Goal: Task Accomplishment & Management: Use online tool/utility

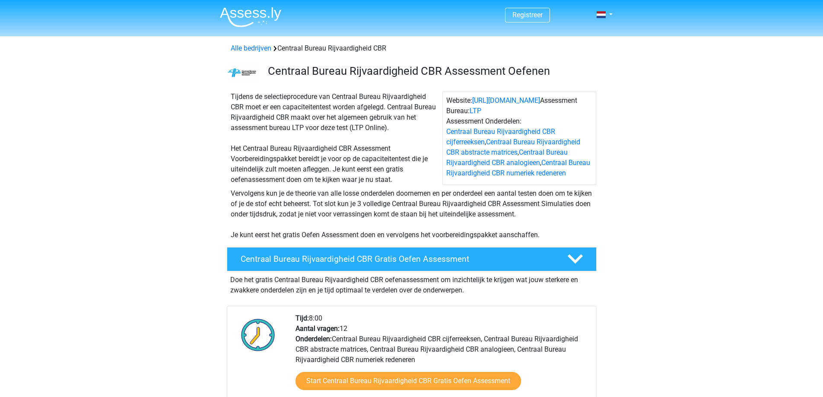
click at [326, 236] on div "Vervolgens kun je de theorie van alle losse onderdelen doornemen en per onderde…" at bounding box center [411, 214] width 369 height 52
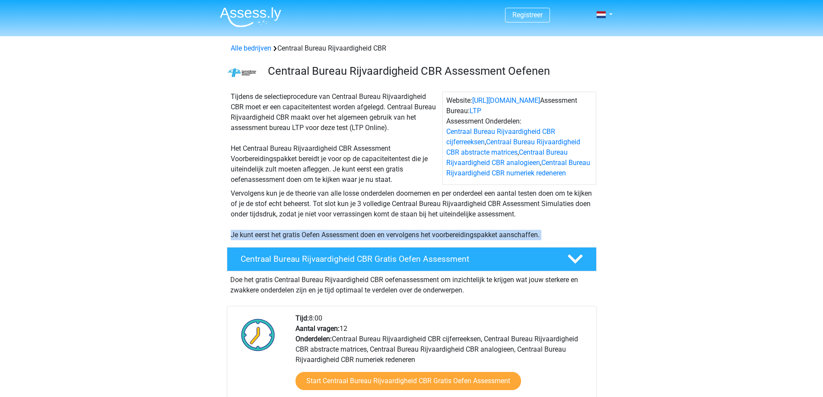
click at [326, 236] on div "Vervolgens kun je de theorie van alle losse onderdelen doornemen en per onderde…" at bounding box center [411, 214] width 369 height 52
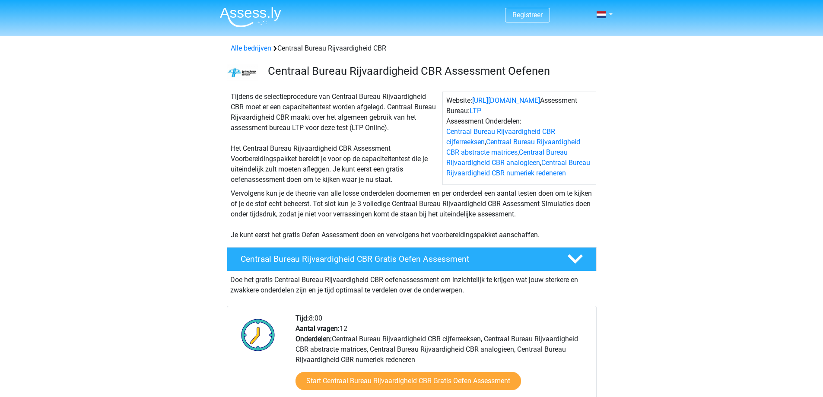
click at [238, 206] on div "Vervolgens kun je de theorie van alle losse onderdelen doornemen en per onderde…" at bounding box center [411, 214] width 369 height 52
click at [239, 118] on div "Tijdens de selectieprocedure van Centraal Bureau Rijvaardigheid CBR moet er een…" at bounding box center [334, 138] width 215 height 93
click at [368, 92] on div "Tijdens de selectieprocedure van Centraal Bureau Rijvaardigheid CBR moet er een…" at bounding box center [334, 138] width 215 height 93
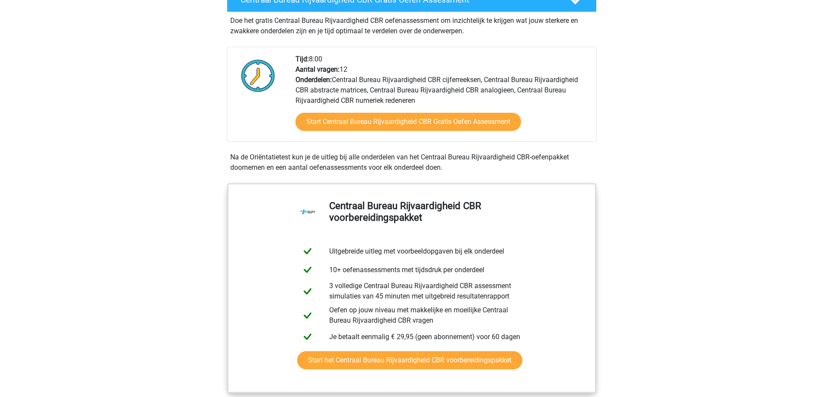
scroll to position [216, 0]
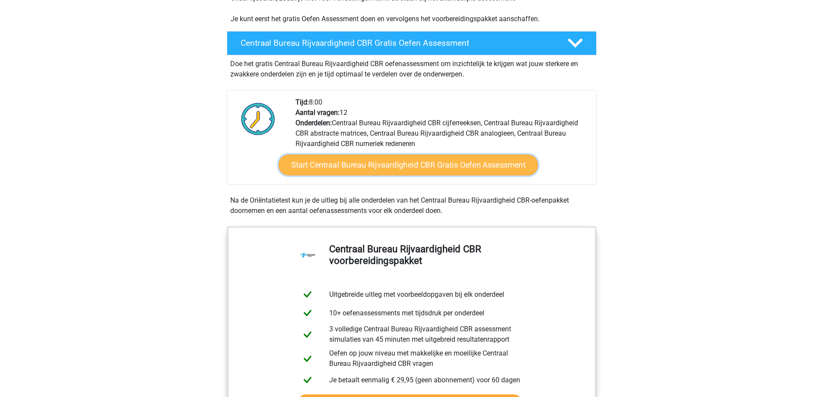
click at [387, 164] on link "Start Centraal Bureau Rijvaardigheid CBR Gratis Oefen Assessment" at bounding box center [407, 165] width 259 height 21
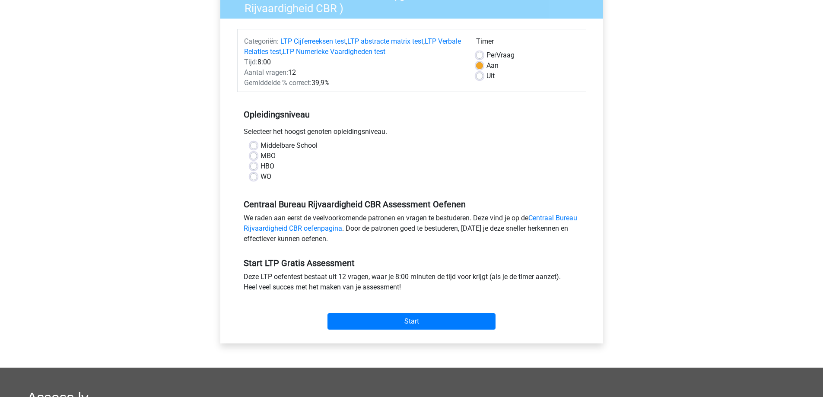
scroll to position [86, 0]
click at [261, 155] on label "MBO" at bounding box center [268, 155] width 15 height 10
click at [255, 155] on input "MBO" at bounding box center [253, 154] width 7 height 9
radio input "true"
click at [261, 165] on label "HBO" at bounding box center [268, 166] width 14 height 10
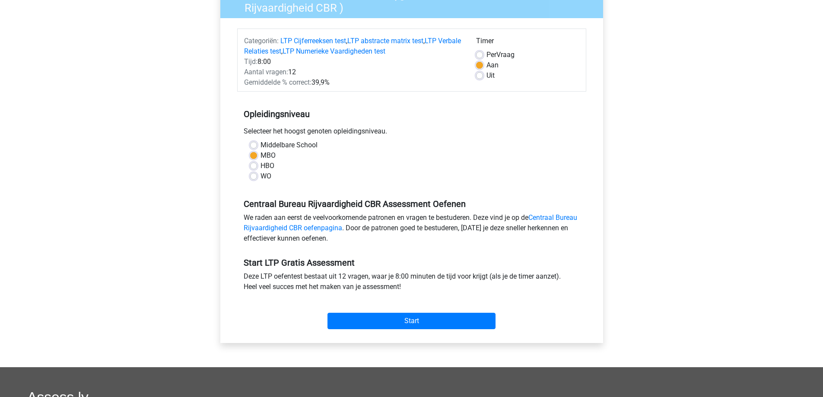
click at [254, 165] on input "HBO" at bounding box center [253, 165] width 7 height 9
radio input "true"
click at [487, 76] on label "Uit" at bounding box center [491, 75] width 8 height 10
click at [481, 76] on input "Uit" at bounding box center [479, 74] width 7 height 9
radio input "true"
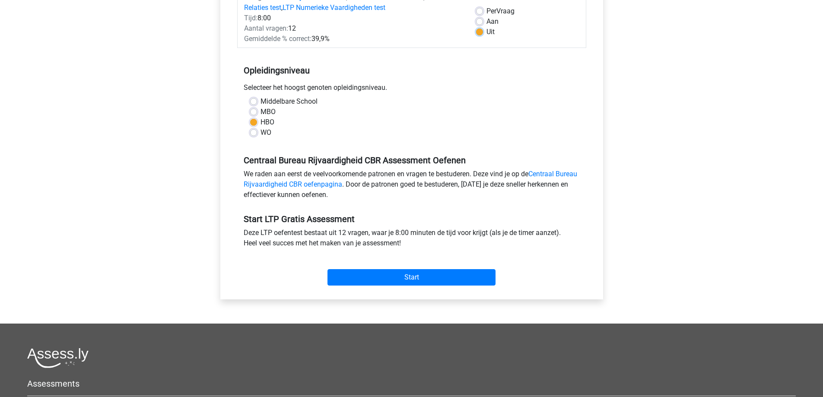
scroll to position [130, 0]
click at [427, 274] on input "Start" at bounding box center [412, 278] width 168 height 16
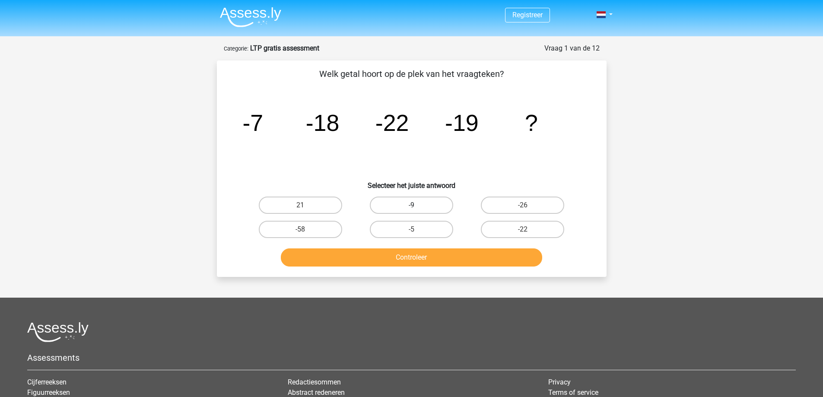
click at [406, 207] on label "-9" at bounding box center [411, 205] width 83 height 17
click at [411, 207] on input "-9" at bounding box center [414, 208] width 6 height 6
radio input "true"
click at [424, 256] on button "Controleer" at bounding box center [411, 257] width 261 height 18
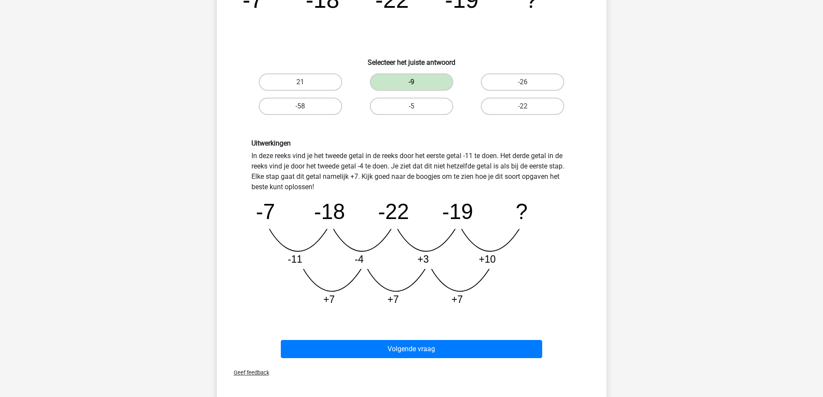
scroll to position [130, 0]
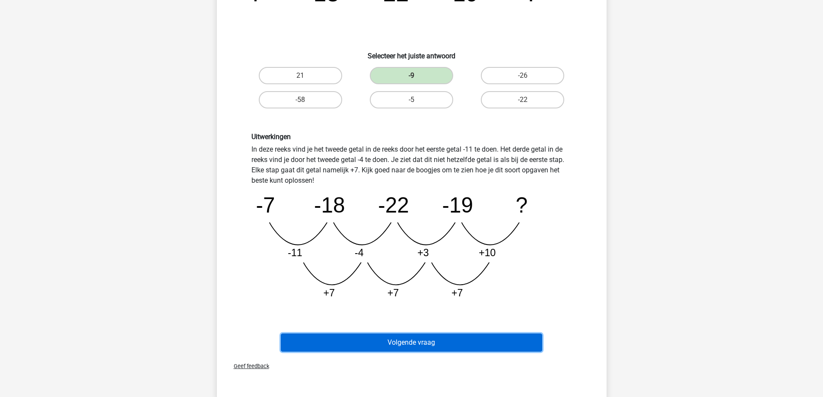
click at [423, 336] on button "Volgende vraag" at bounding box center [411, 343] width 261 height 18
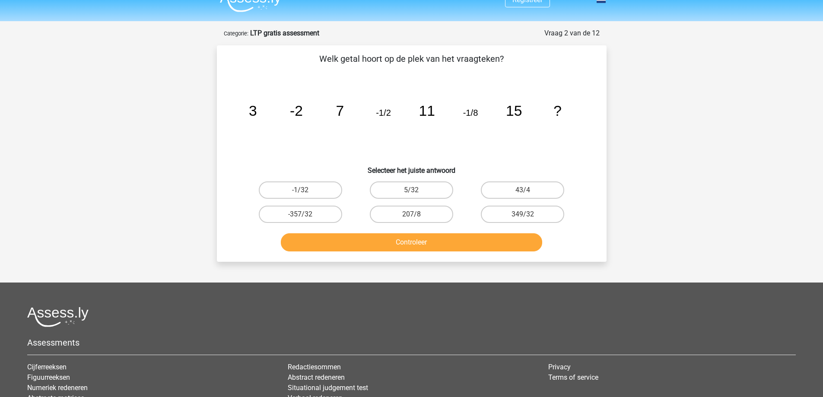
scroll to position [0, 0]
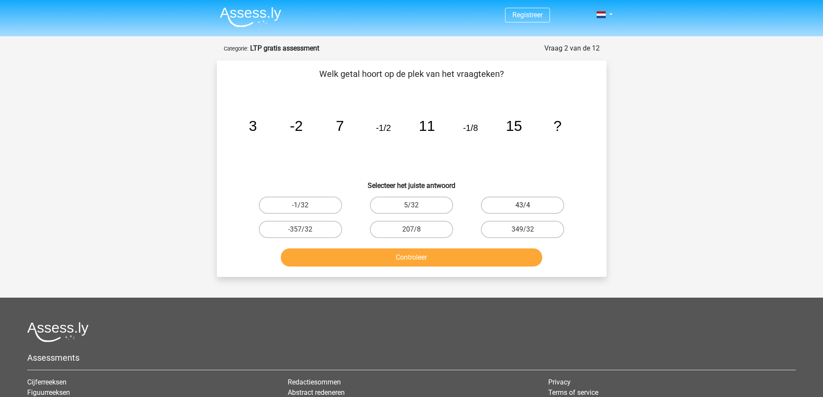
click at [515, 201] on label "43/4" at bounding box center [522, 205] width 83 height 17
click at [523, 205] on input "43/4" at bounding box center [526, 208] width 6 height 6
radio input "true"
click at [435, 259] on button "Controleer" at bounding box center [411, 257] width 261 height 18
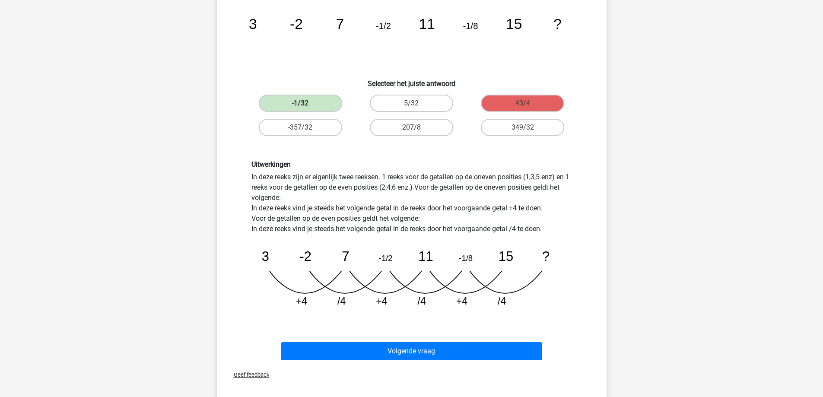
scroll to position [86, 0]
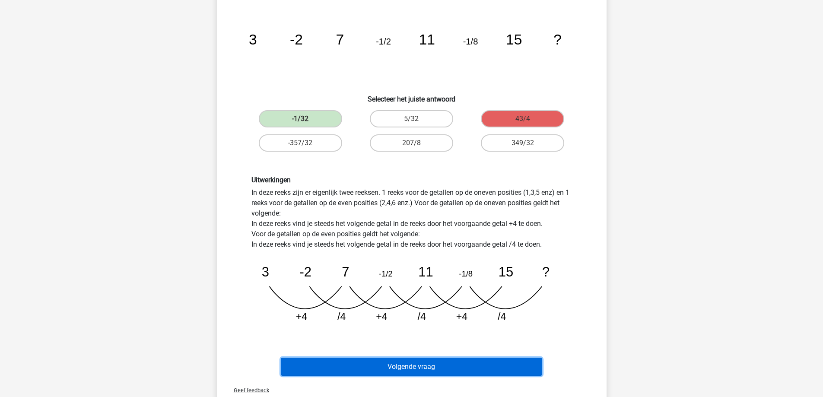
drag, startPoint x: 410, startPoint y: 363, endPoint x: 405, endPoint y: 367, distance: 6.1
click at [408, 364] on button "Volgende vraag" at bounding box center [411, 367] width 261 height 18
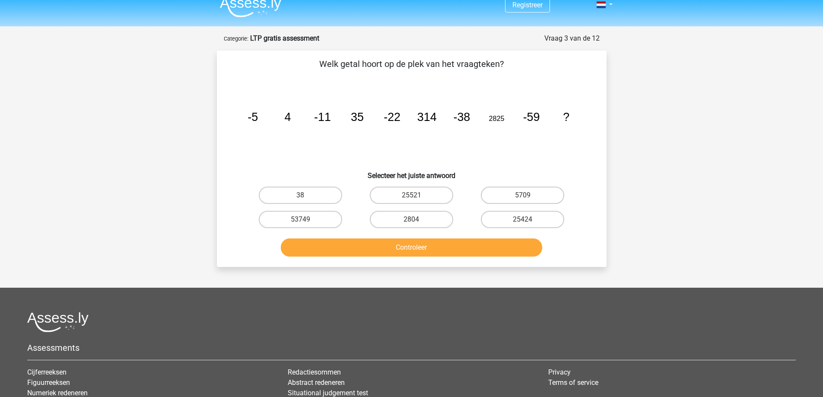
scroll to position [0, 0]
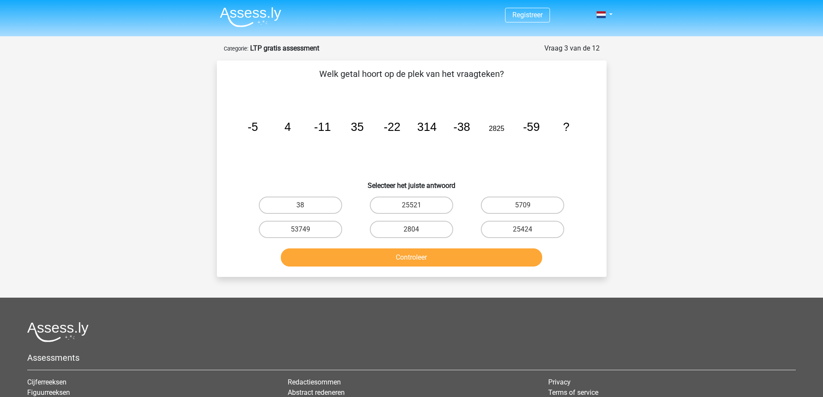
click at [488, 253] on button "Controleer" at bounding box center [411, 257] width 261 height 18
click at [436, 197] on label "25521" at bounding box center [411, 205] width 83 height 17
click at [417, 205] on input "25521" at bounding box center [414, 208] width 6 height 6
radio input "true"
click at [513, 204] on label "5709" at bounding box center [522, 205] width 83 height 17
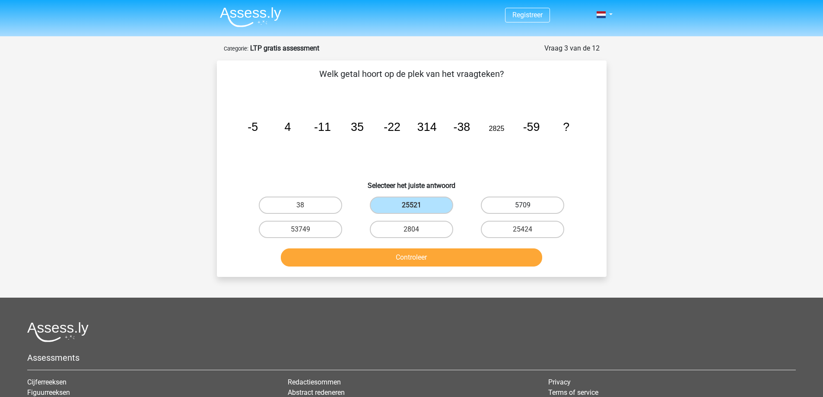
click at [523, 205] on input "5709" at bounding box center [526, 208] width 6 height 6
radio input "true"
drag, startPoint x: 407, startPoint y: 231, endPoint x: 411, endPoint y: 250, distance: 19.4
click at [407, 231] on label "2804" at bounding box center [411, 229] width 83 height 17
click at [411, 231] on input "2804" at bounding box center [414, 232] width 6 height 6
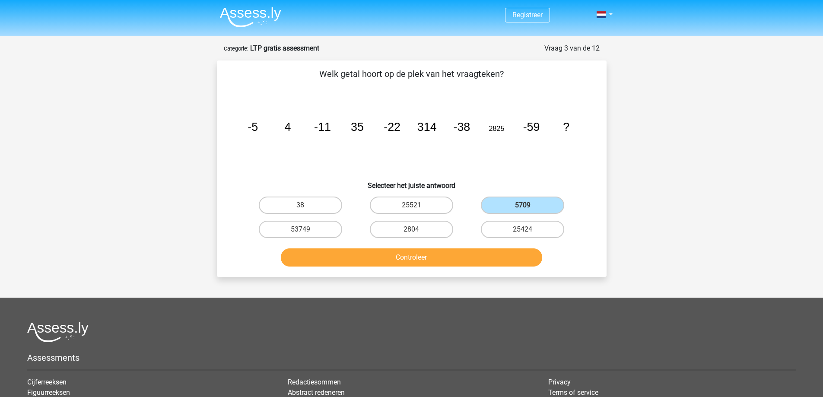
radio input "true"
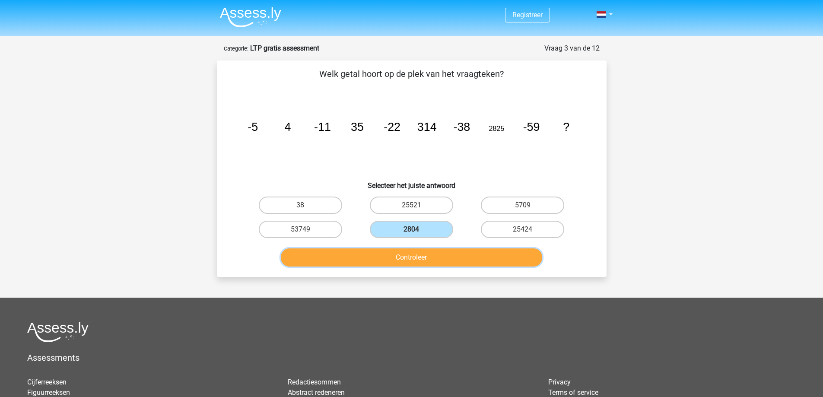
click at [411, 258] on button "Controleer" at bounding box center [411, 257] width 261 height 18
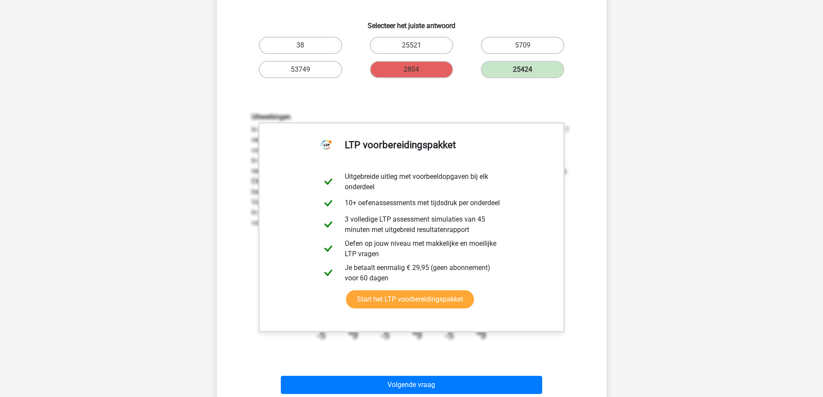
scroll to position [173, 0]
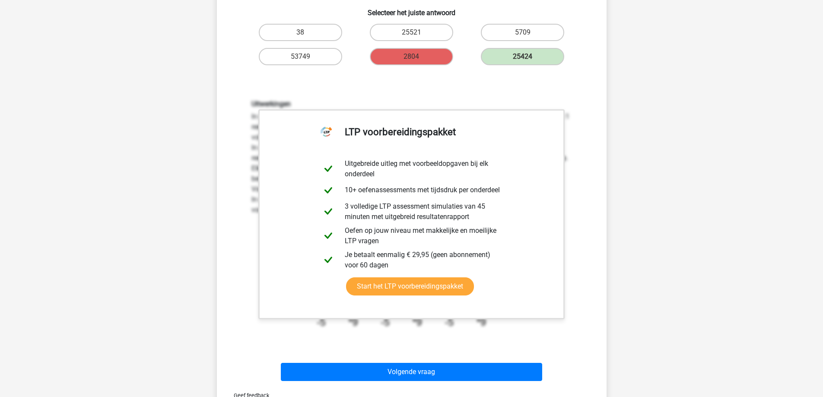
click at [183, 214] on div "Registreer" at bounding box center [411, 252] width 823 height 850
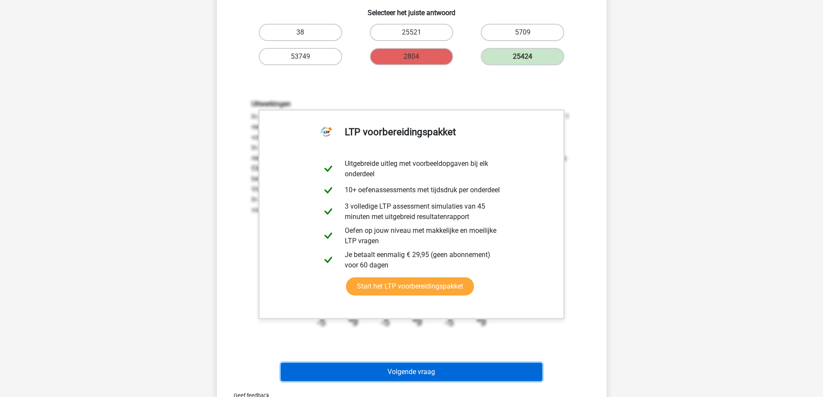
click at [429, 374] on button "Volgende vraag" at bounding box center [411, 372] width 261 height 18
click at [430, 373] on button "Volgende vraag" at bounding box center [411, 372] width 261 height 18
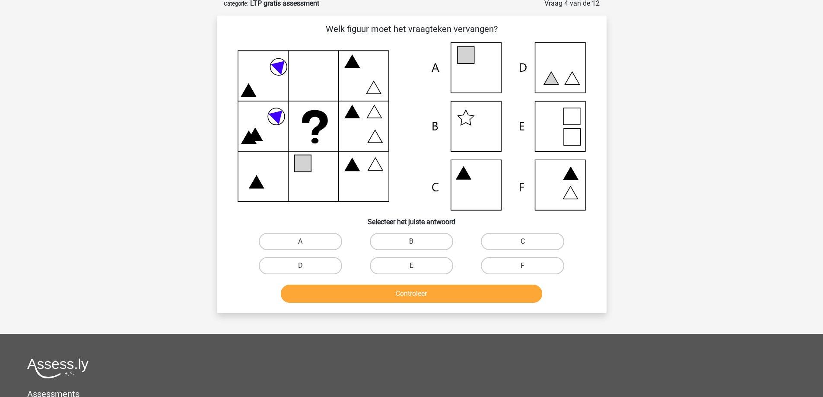
scroll to position [43, 0]
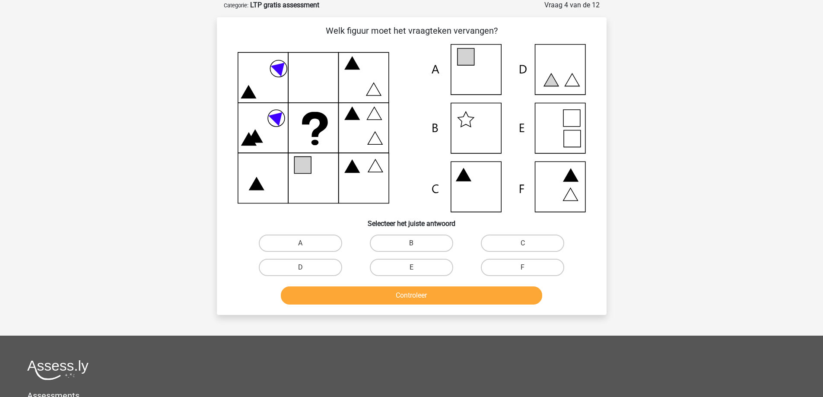
click at [563, 75] on icon at bounding box center [412, 128] width 348 height 168
click at [312, 271] on label "D" at bounding box center [300, 267] width 83 height 17
click at [306, 271] on input "D" at bounding box center [303, 270] width 6 height 6
radio input "true"
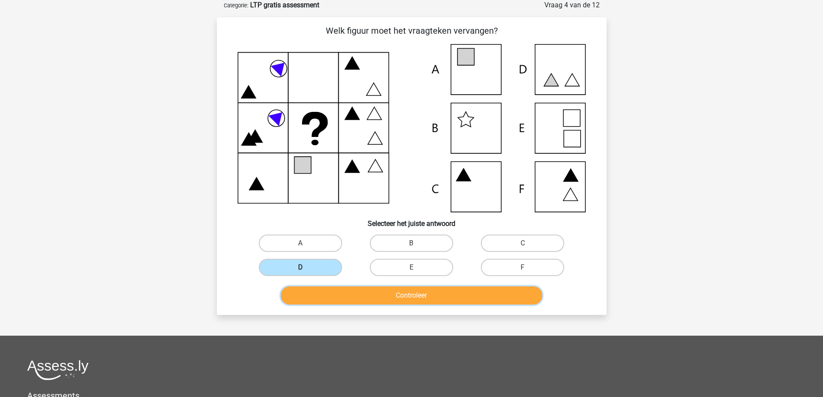
click at [382, 291] on button "Controleer" at bounding box center [411, 295] width 261 height 18
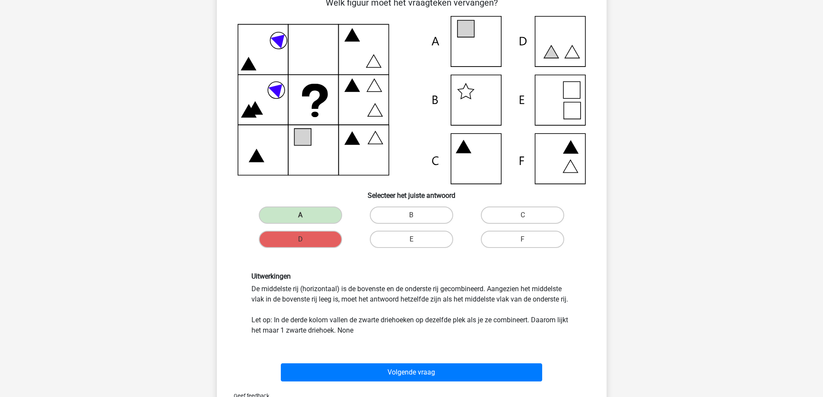
scroll to position [86, 0]
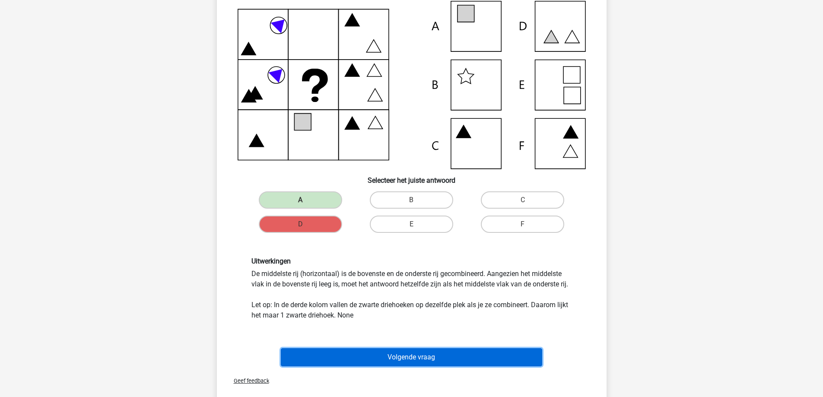
click at [443, 355] on button "Volgende vraag" at bounding box center [411, 357] width 261 height 18
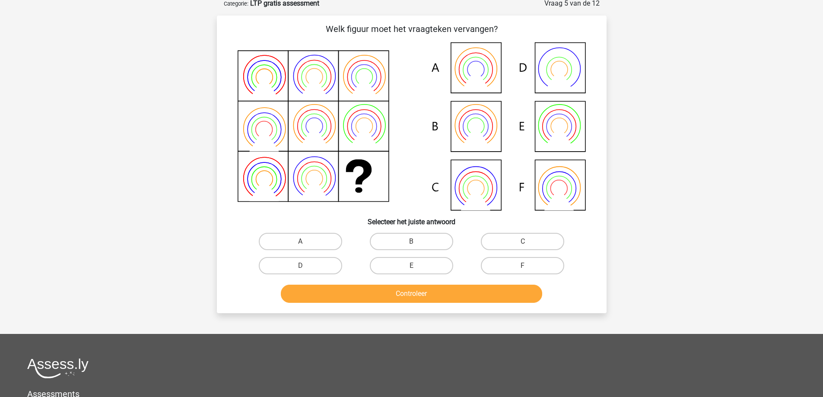
scroll to position [43, 0]
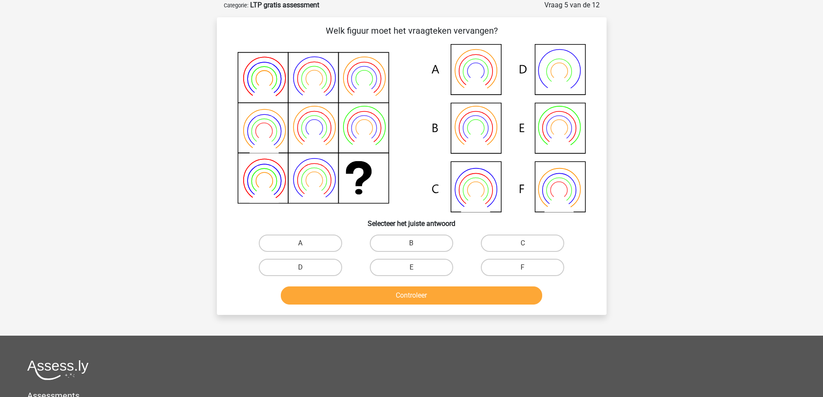
drag, startPoint x: 569, startPoint y: 132, endPoint x: 567, endPoint y: 137, distance: 5.3
click at [568, 132] on icon at bounding box center [412, 128] width 348 height 168
click at [430, 265] on label "E" at bounding box center [411, 267] width 83 height 17
click at [417, 267] on input "E" at bounding box center [414, 270] width 6 height 6
radio input "true"
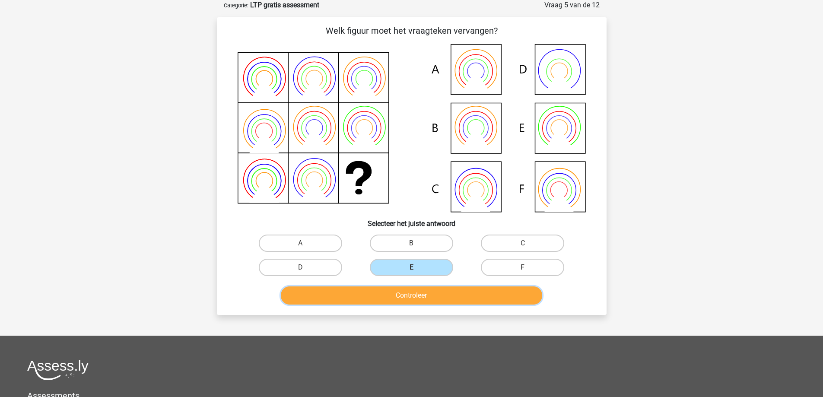
click at [430, 290] on button "Controleer" at bounding box center [411, 295] width 261 height 18
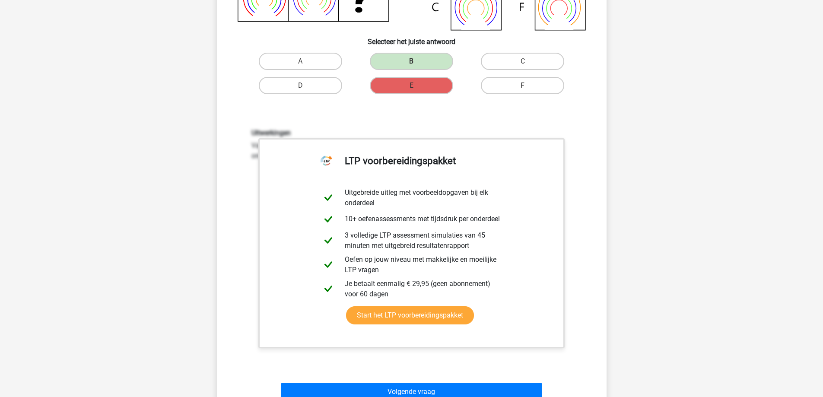
scroll to position [259, 0]
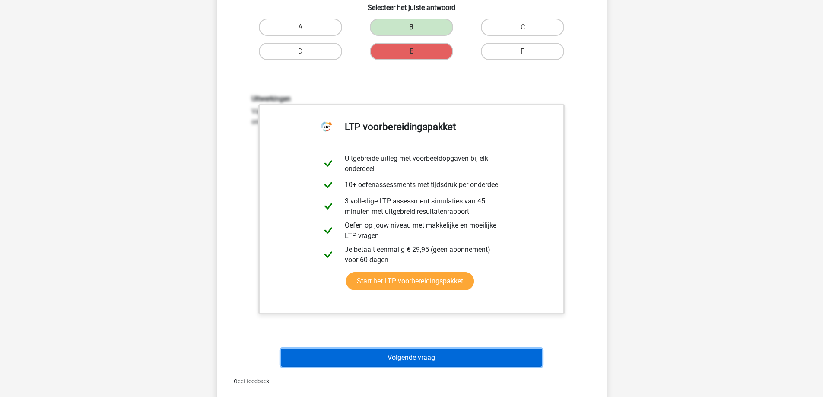
click at [468, 361] on button "Volgende vraag" at bounding box center [411, 358] width 261 height 18
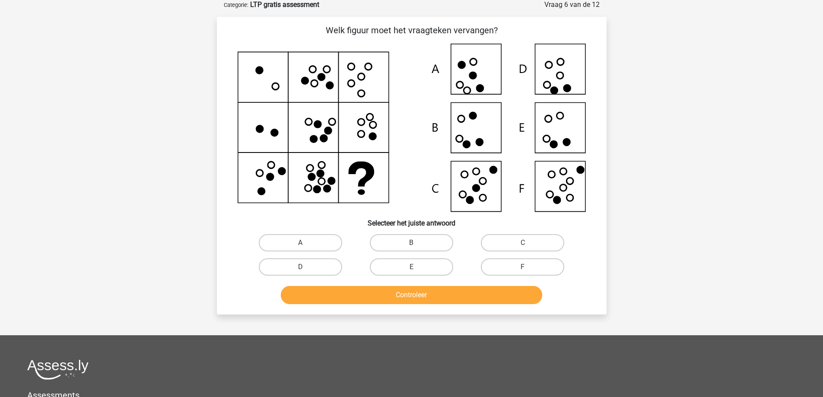
scroll to position [43, 0]
drag, startPoint x: 528, startPoint y: 268, endPoint x: 526, endPoint y: 272, distance: 4.5
click at [528, 267] on input "F" at bounding box center [526, 270] width 6 height 6
radio input "true"
click at [455, 292] on button "Controleer" at bounding box center [411, 295] width 261 height 18
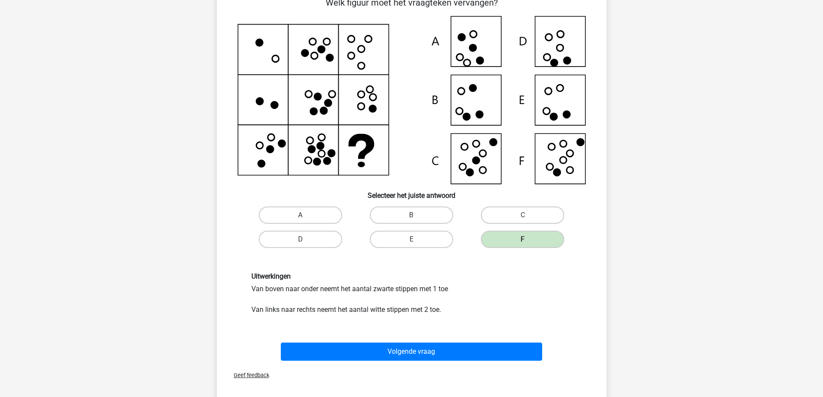
scroll to position [86, 0]
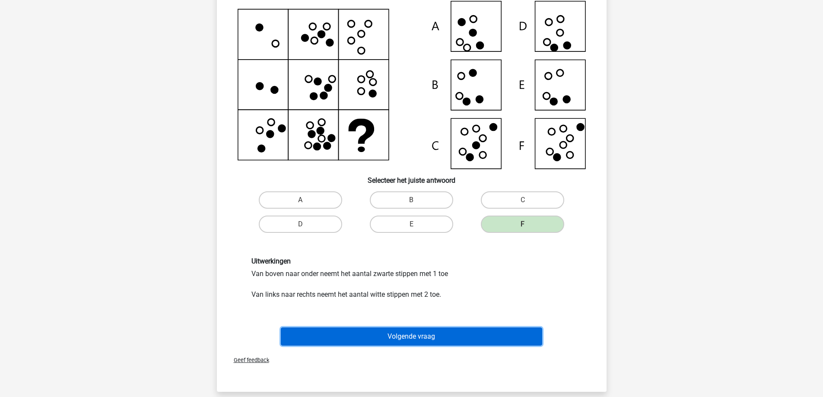
click at [400, 338] on button "Volgende vraag" at bounding box center [411, 337] width 261 height 18
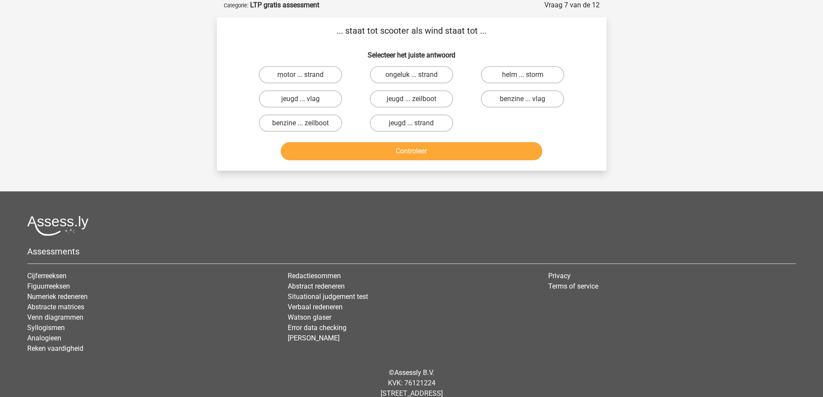
scroll to position [0, 0]
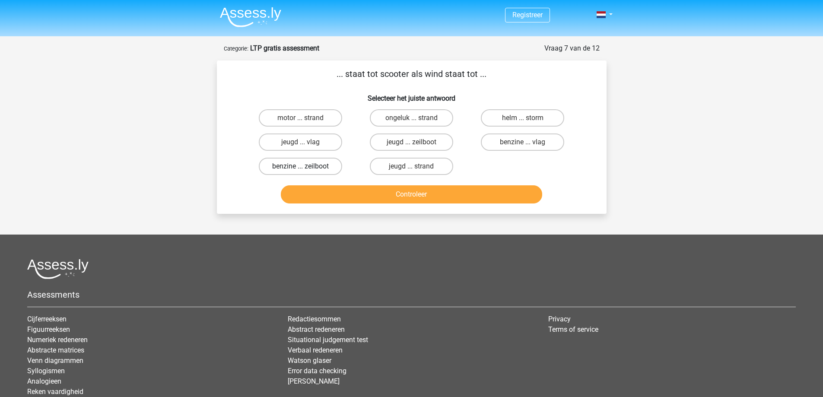
click at [307, 165] on label "benzine ... zeilboot" at bounding box center [300, 166] width 83 height 17
click at [306, 166] on input "benzine ... zeilboot" at bounding box center [303, 169] width 6 height 6
radio input "true"
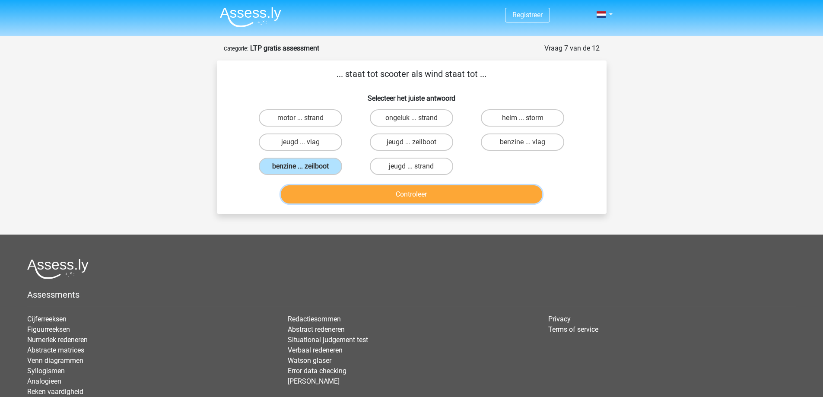
click at [386, 195] on button "Controleer" at bounding box center [411, 194] width 261 height 18
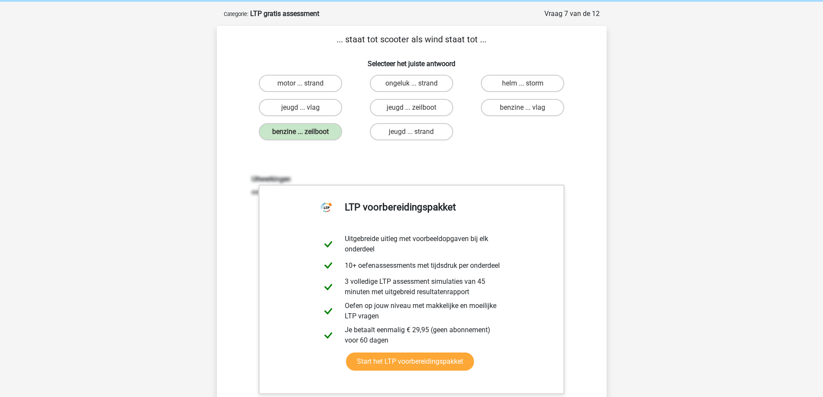
scroll to position [173, 0]
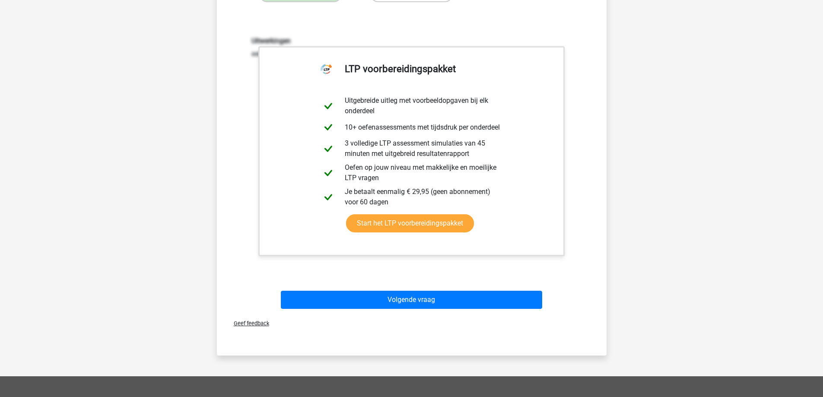
click at [231, 204] on div "Uitwerkingen een scooter beweegt voort op benzine, een zeilboot op wind." at bounding box center [412, 150] width 362 height 268
drag, startPoint x: 231, startPoint y: 206, endPoint x: 235, endPoint y: 210, distance: 5.2
click at [231, 205] on div "Uitwerkingen een scooter beweegt voort op benzine, een zeilboot op wind." at bounding box center [412, 150] width 362 height 268
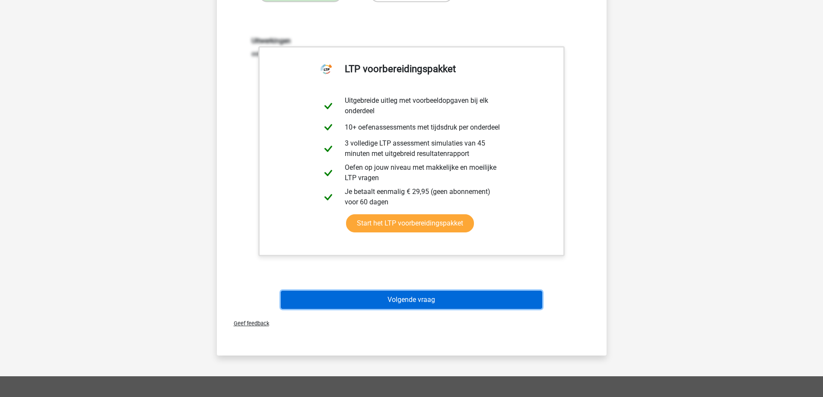
click at [477, 298] on button "Volgende vraag" at bounding box center [411, 300] width 261 height 18
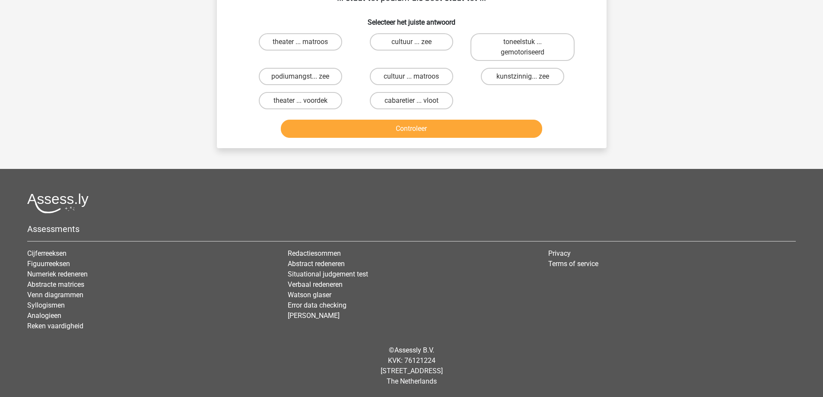
scroll to position [43, 0]
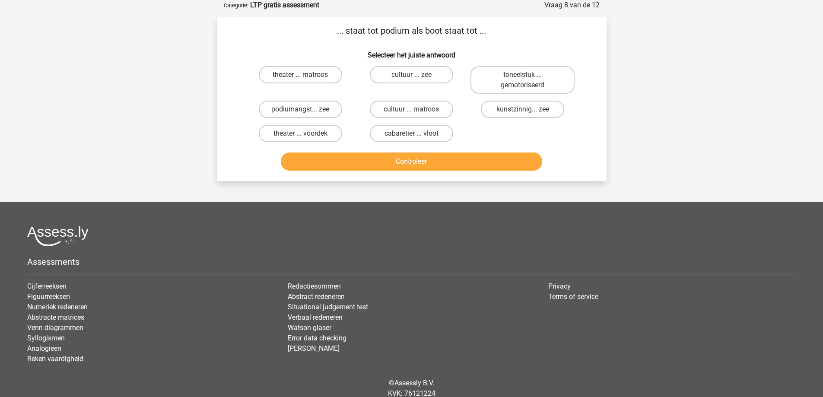
click at [284, 71] on label "theater ... matroos" at bounding box center [300, 74] width 83 height 17
click at [300, 75] on input "theater ... matroos" at bounding box center [303, 78] width 6 height 6
radio input "true"
click at [425, 162] on button "Controleer" at bounding box center [411, 162] width 261 height 18
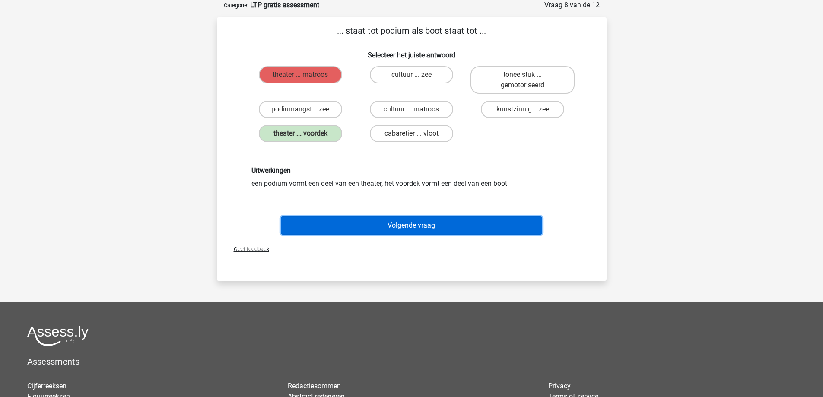
click at [413, 224] on button "Volgende vraag" at bounding box center [411, 225] width 261 height 18
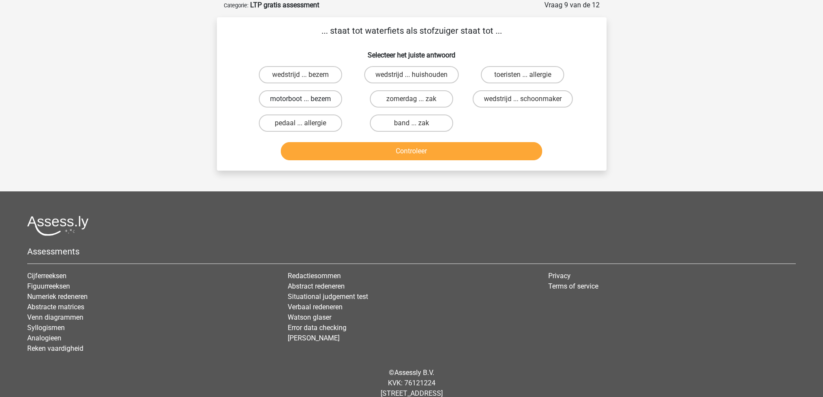
click at [295, 96] on label "motorboot ... bezem" at bounding box center [300, 98] width 83 height 17
click at [300, 99] on input "motorboot ... bezem" at bounding box center [303, 102] width 6 height 6
radio input "true"
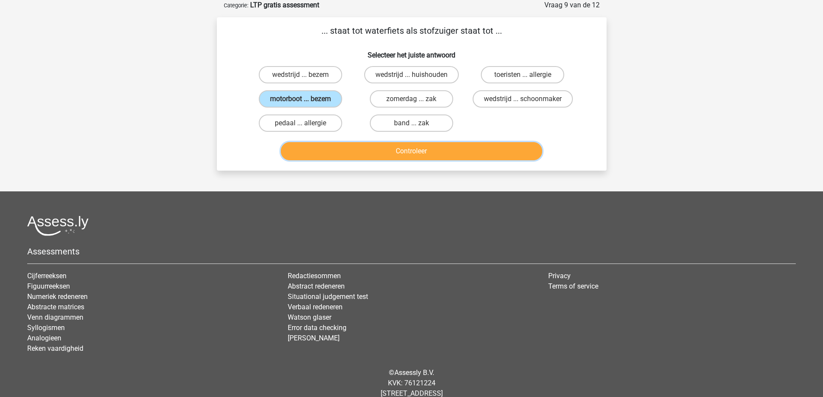
drag, startPoint x: 416, startPoint y: 157, endPoint x: 417, endPoint y: 152, distance: 5.3
click at [417, 157] on button "Controleer" at bounding box center [411, 151] width 261 height 18
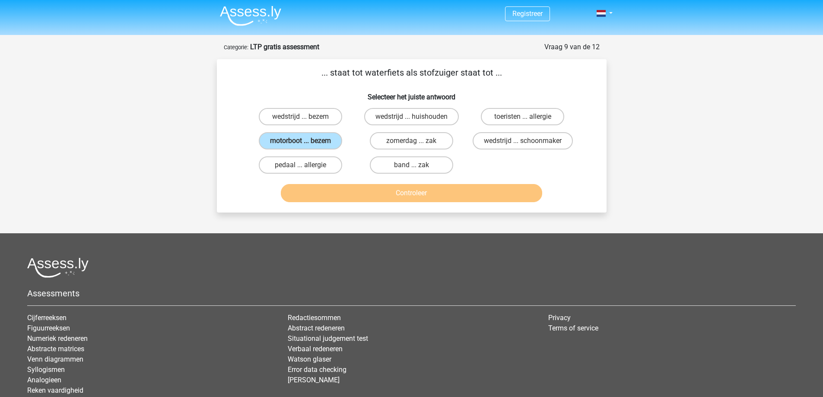
scroll to position [0, 0]
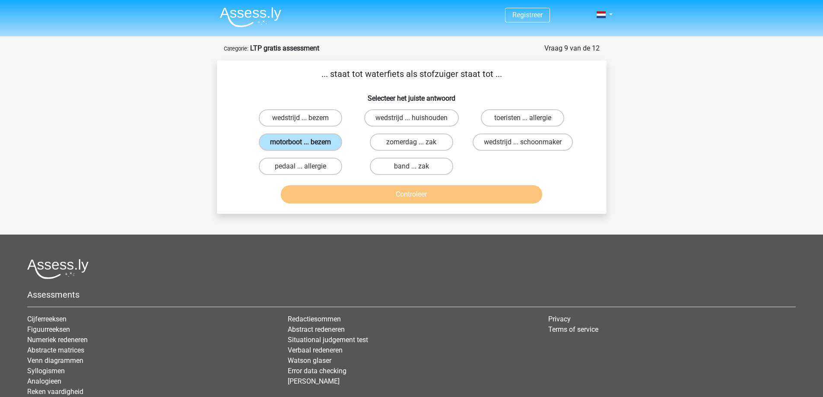
click at [320, 146] on label "motorboot ... bezem" at bounding box center [300, 142] width 83 height 17
click at [306, 146] on input "motorboot ... bezem" at bounding box center [303, 145] width 6 height 6
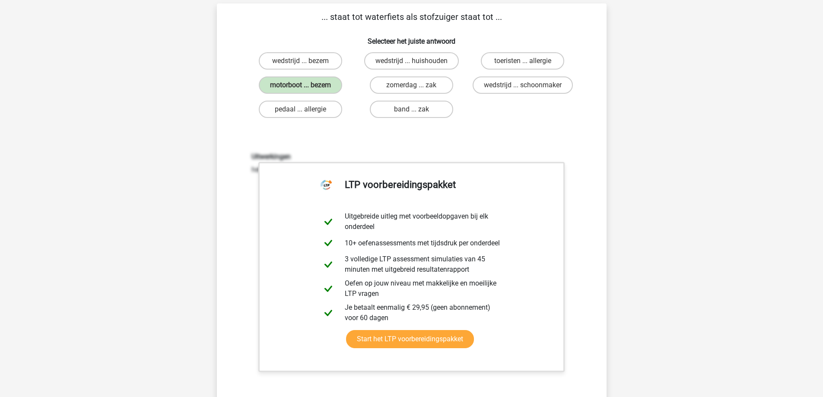
scroll to position [216, 0]
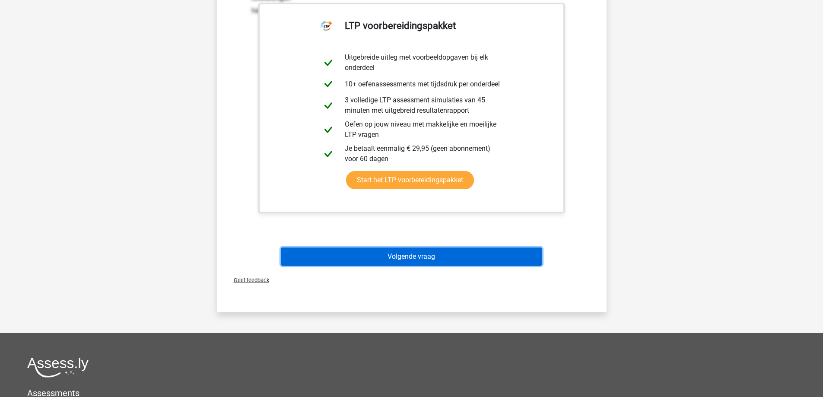
click at [413, 261] on button "Volgende vraag" at bounding box center [411, 257] width 261 height 18
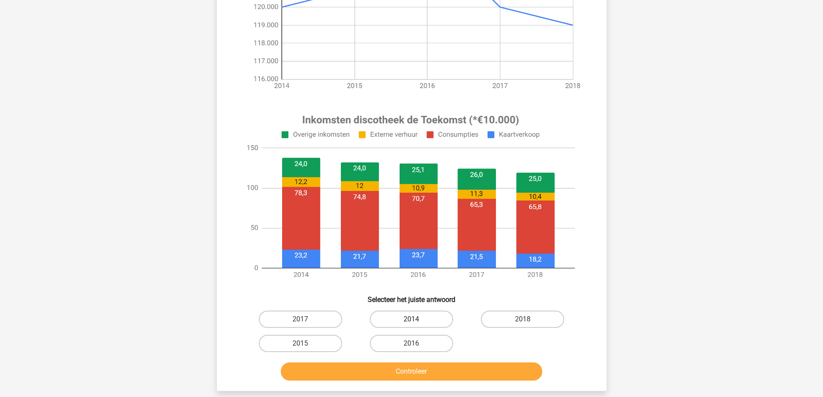
click at [401, 320] on label "2014" at bounding box center [411, 319] width 83 height 17
click at [411, 320] on input "2014" at bounding box center [414, 322] width 6 height 6
radio input "true"
click at [411, 363] on button "Controleer" at bounding box center [411, 372] width 261 height 18
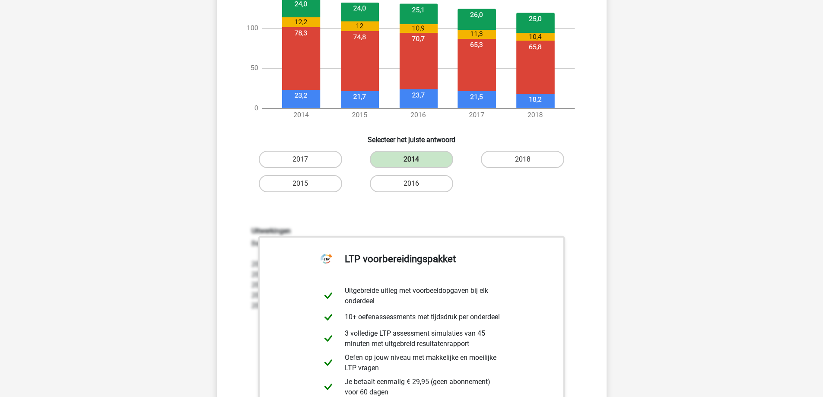
scroll to position [562, 0]
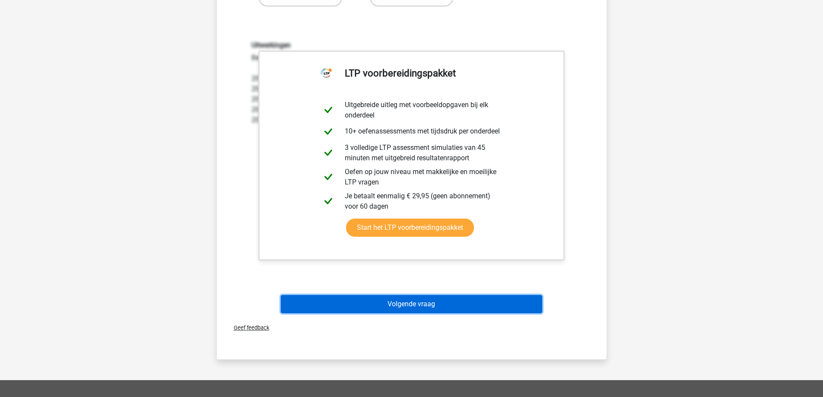
click at [371, 305] on button "Volgende vraag" at bounding box center [411, 304] width 261 height 18
click at [370, 306] on button "Volgende vraag" at bounding box center [411, 304] width 261 height 18
click at [446, 302] on button "Volgende vraag" at bounding box center [411, 304] width 261 height 18
click at [449, 305] on button "Volgende vraag" at bounding box center [411, 304] width 261 height 18
click at [423, 301] on button "Volgende vraag" at bounding box center [411, 304] width 261 height 18
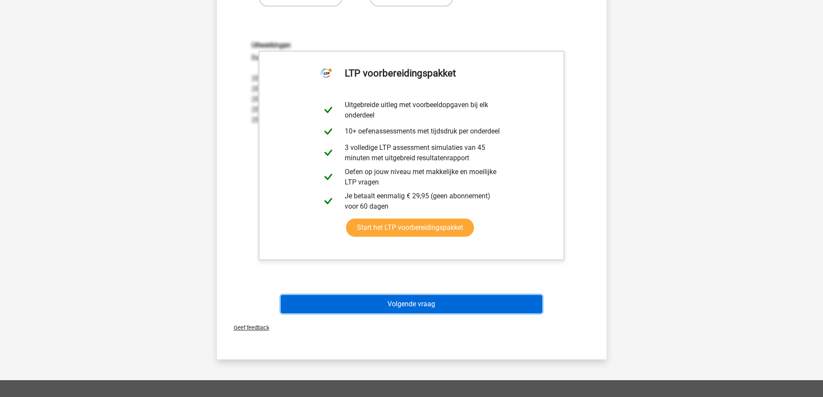
click at [433, 307] on button "Volgende vraag" at bounding box center [411, 304] width 261 height 18
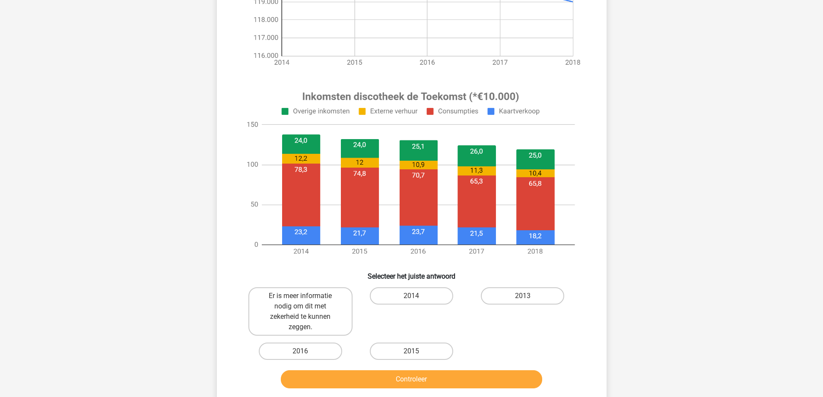
scroll to position [259, 0]
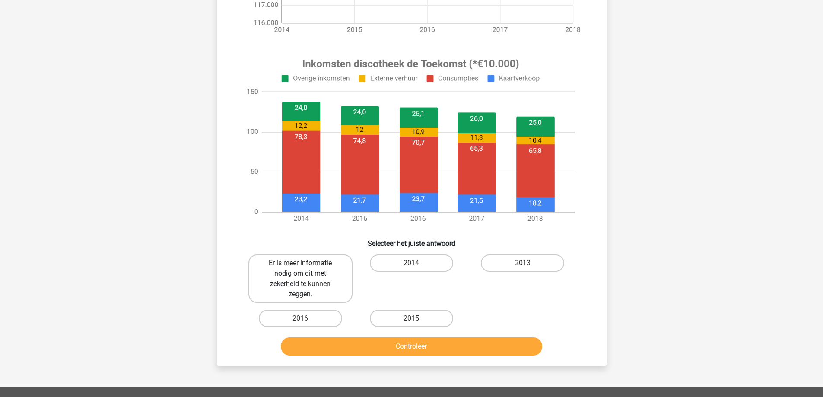
click at [330, 281] on label "Er is meer informatie nodig om dit met zekerheid te kunnen zeggen." at bounding box center [300, 279] width 104 height 48
click at [306, 269] on input "Er is meer informatie nodig om dit met zekerheid te kunnen zeggen." at bounding box center [303, 266] width 6 height 6
radio input "true"
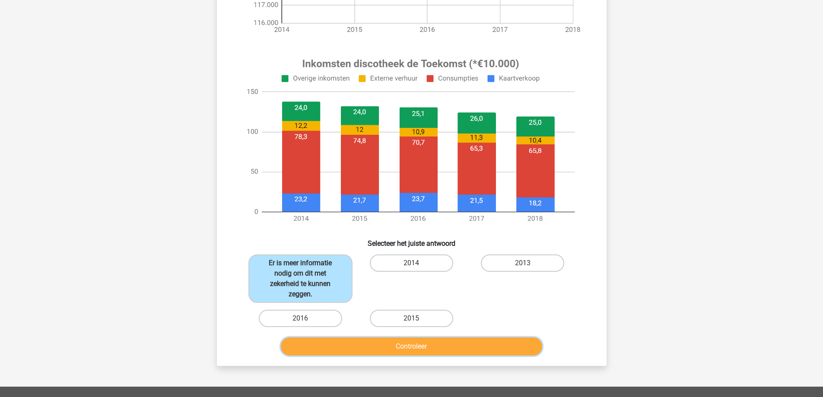
click at [431, 352] on button "Controleer" at bounding box center [411, 346] width 261 height 18
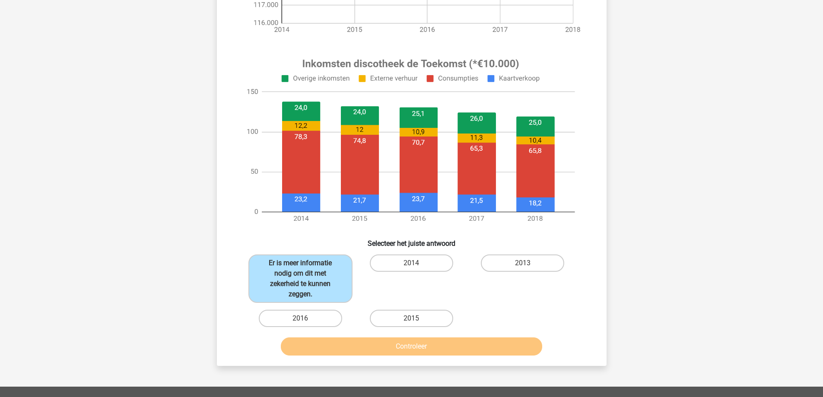
click at [96, 115] on div "Registreer" at bounding box center [411, 178] width 823 height 874
click at [721, 85] on div "Registreer" at bounding box center [411, 178] width 823 height 874
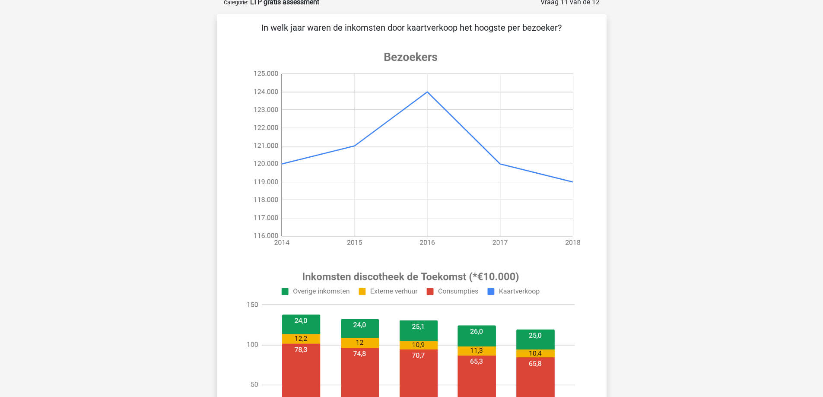
scroll to position [0, 0]
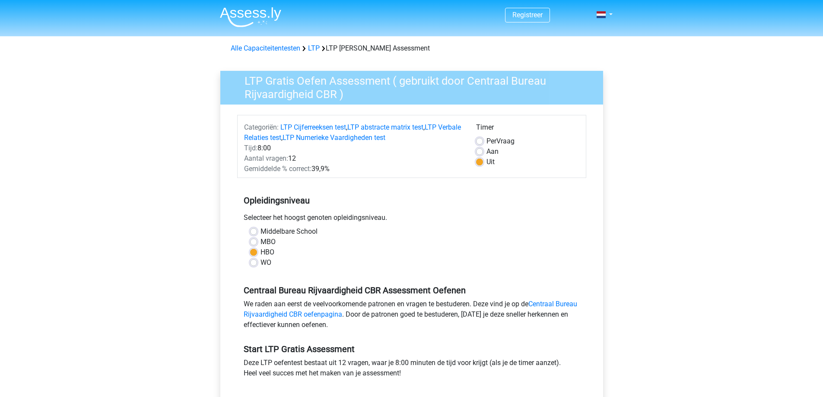
click at [261, 241] on label "MBO" at bounding box center [268, 242] width 15 height 10
click at [252, 241] on input "MBO" at bounding box center [253, 241] width 7 height 9
radio input "true"
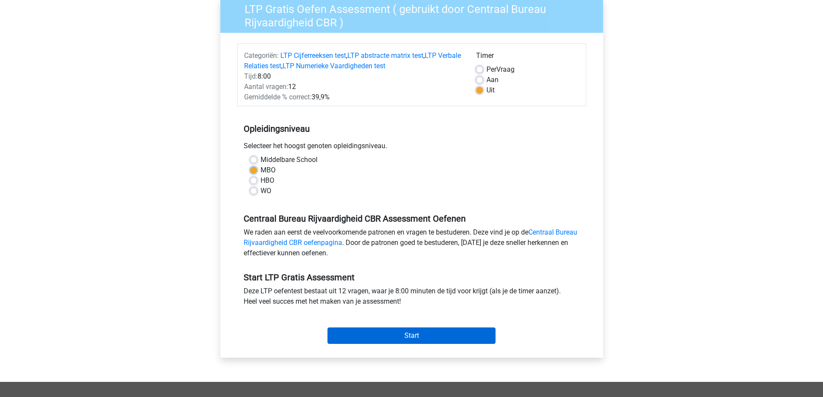
scroll to position [130, 0]
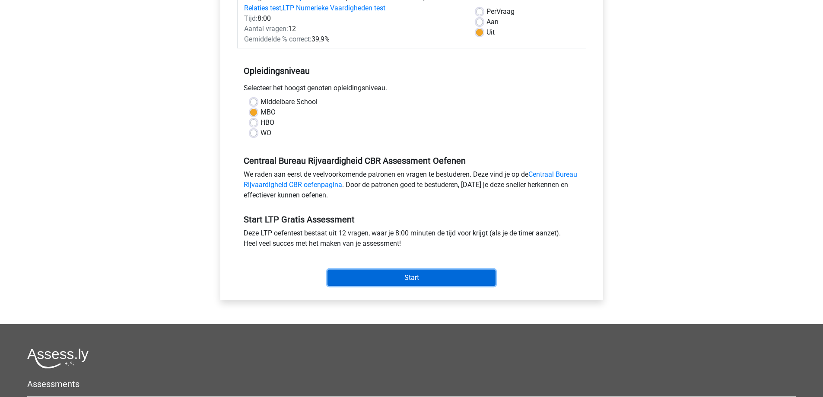
click at [412, 285] on input "Start" at bounding box center [412, 278] width 168 height 16
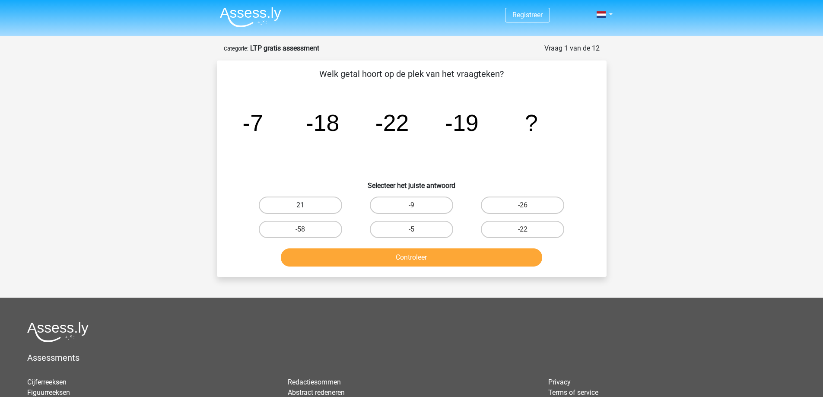
click at [323, 205] on label "21" at bounding box center [300, 205] width 83 height 17
click at [306, 205] on input "21" at bounding box center [303, 208] width 6 height 6
radio input "true"
click at [439, 254] on button "Controleer" at bounding box center [411, 257] width 261 height 18
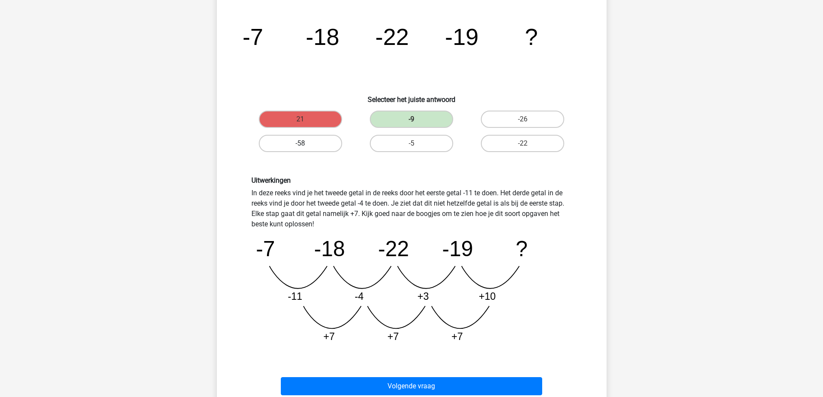
scroll to position [86, 0]
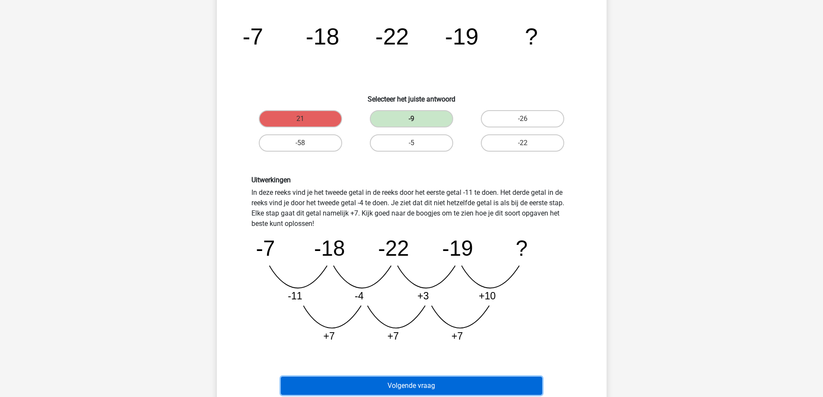
click at [422, 385] on button "Volgende vraag" at bounding box center [411, 386] width 261 height 18
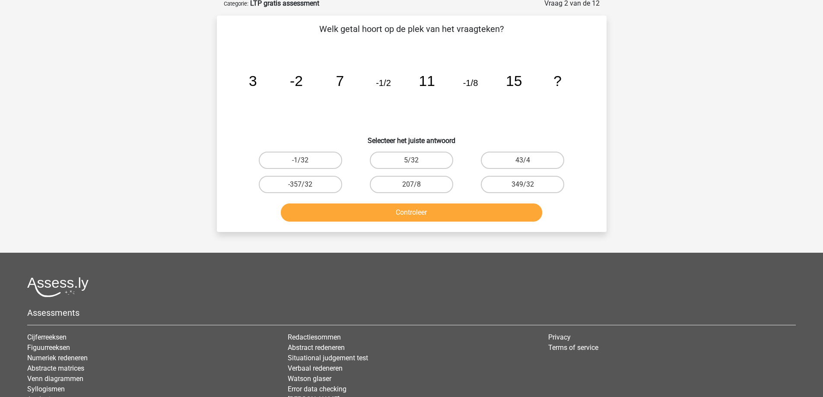
scroll to position [43, 0]
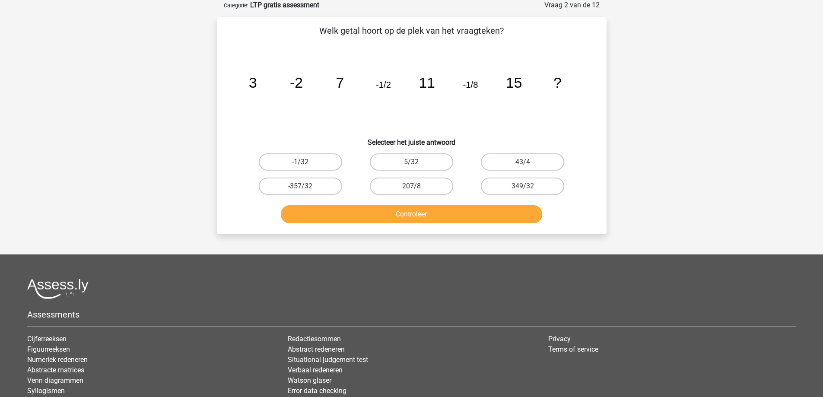
click at [413, 162] on input "5/32" at bounding box center [414, 165] width 6 height 6
radio input "true"
click at [424, 213] on button "Controleer" at bounding box center [411, 214] width 261 height 18
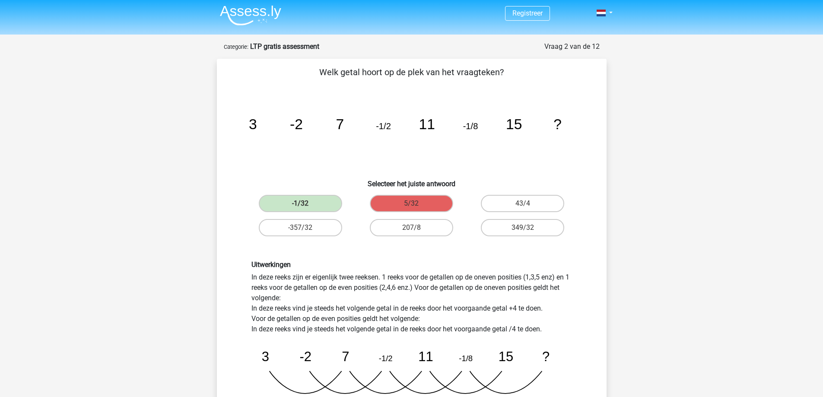
scroll to position [0, 0]
